Goal: Task Accomplishment & Management: Use online tool/utility

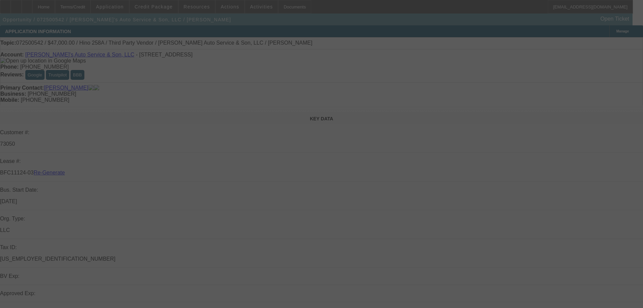
select select "3"
select select "0"
select select "0.1"
select select "4"
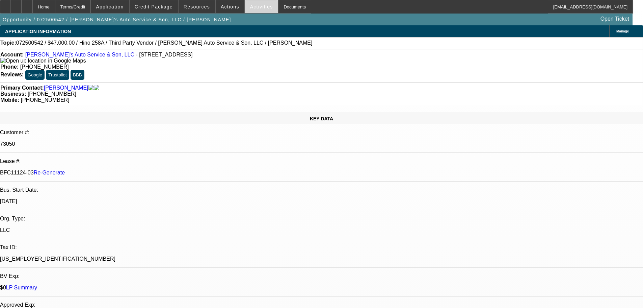
click at [262, 5] on span at bounding box center [261, 7] width 33 height 16
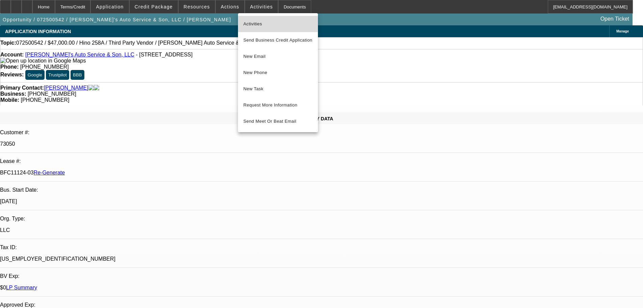
click at [254, 23] on span "Activities" at bounding box center [277, 24] width 69 height 8
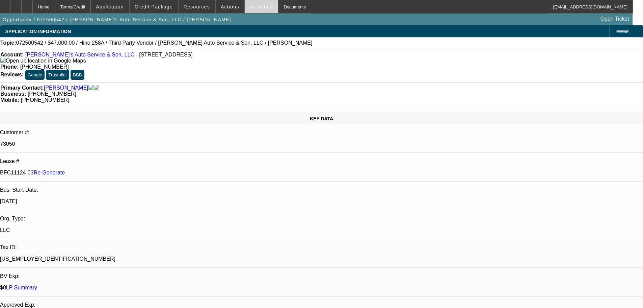
click at [256, 7] on span "Activities" at bounding box center [261, 6] width 23 height 5
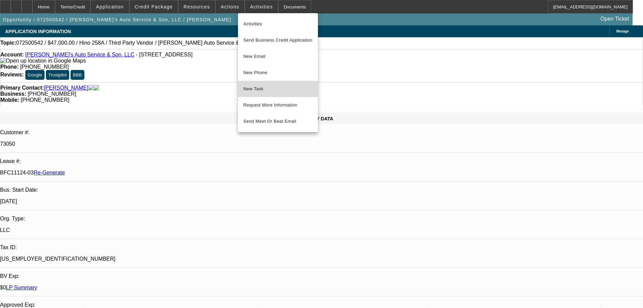
click at [273, 88] on span "New Task" at bounding box center [277, 89] width 69 height 8
